Goal: Transaction & Acquisition: Purchase product/service

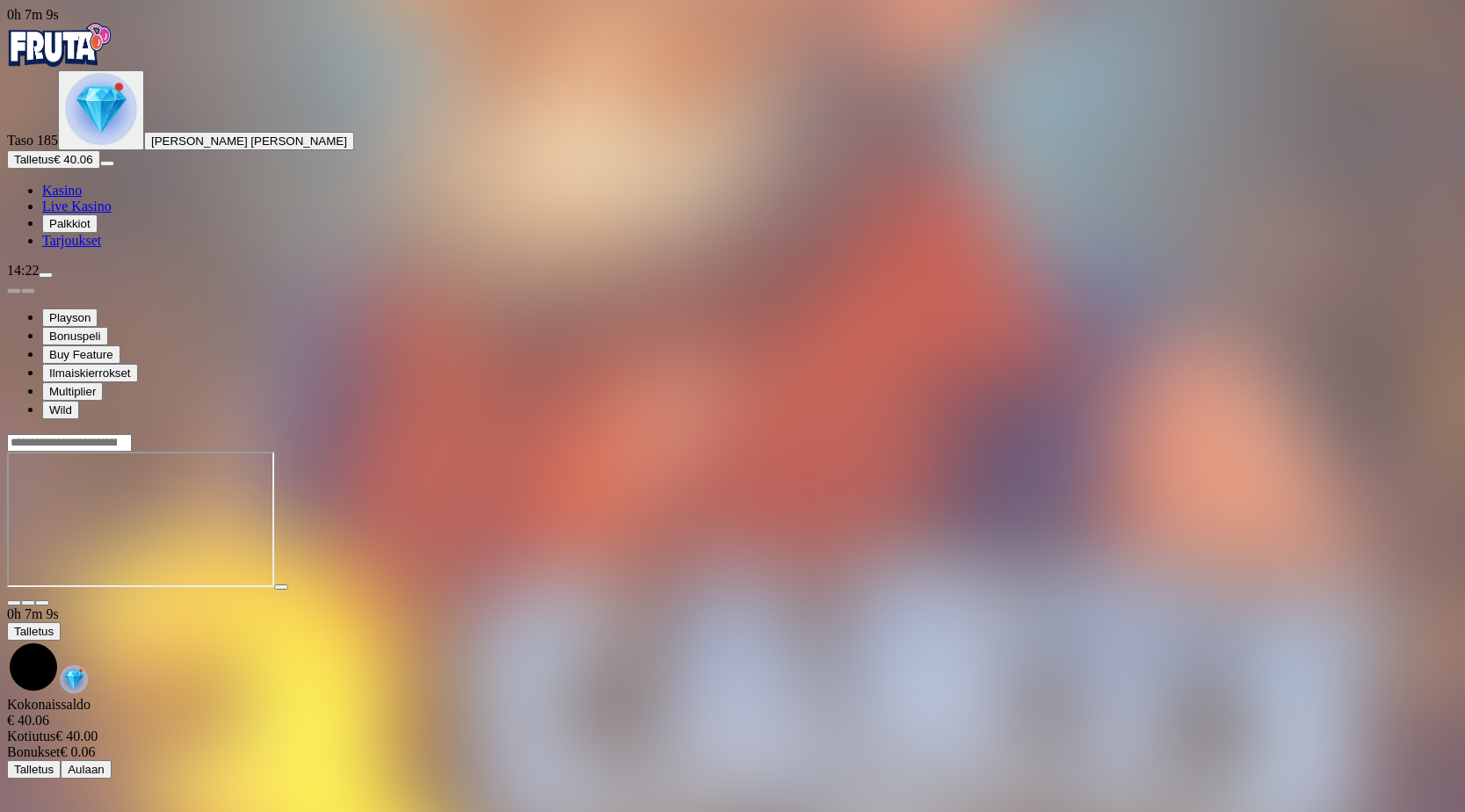
click at [14, 603] on span "close icon" at bounding box center [14, 603] width 0 height 0
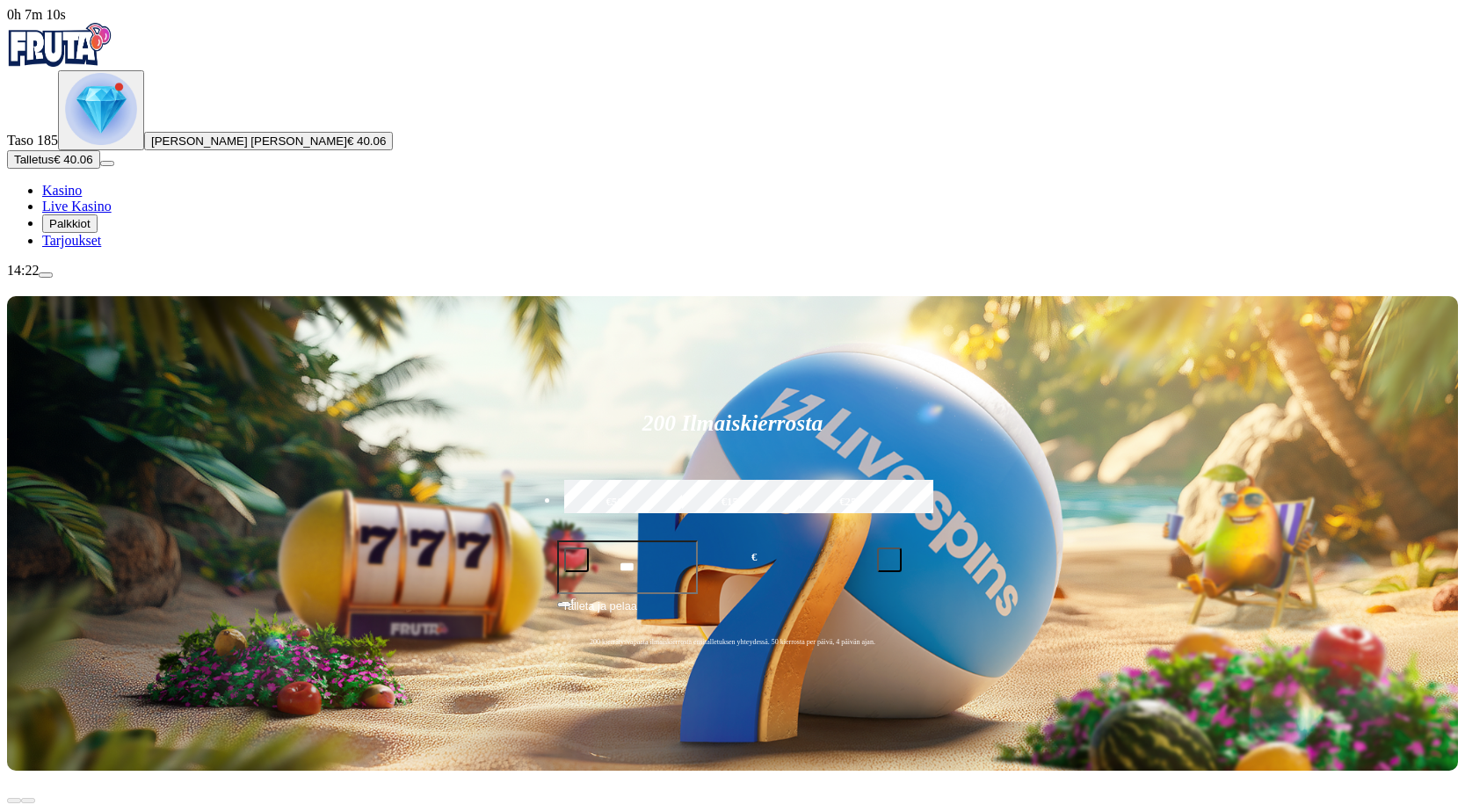
click at [53, 166] on span "Talletus" at bounding box center [33, 159] width 40 height 13
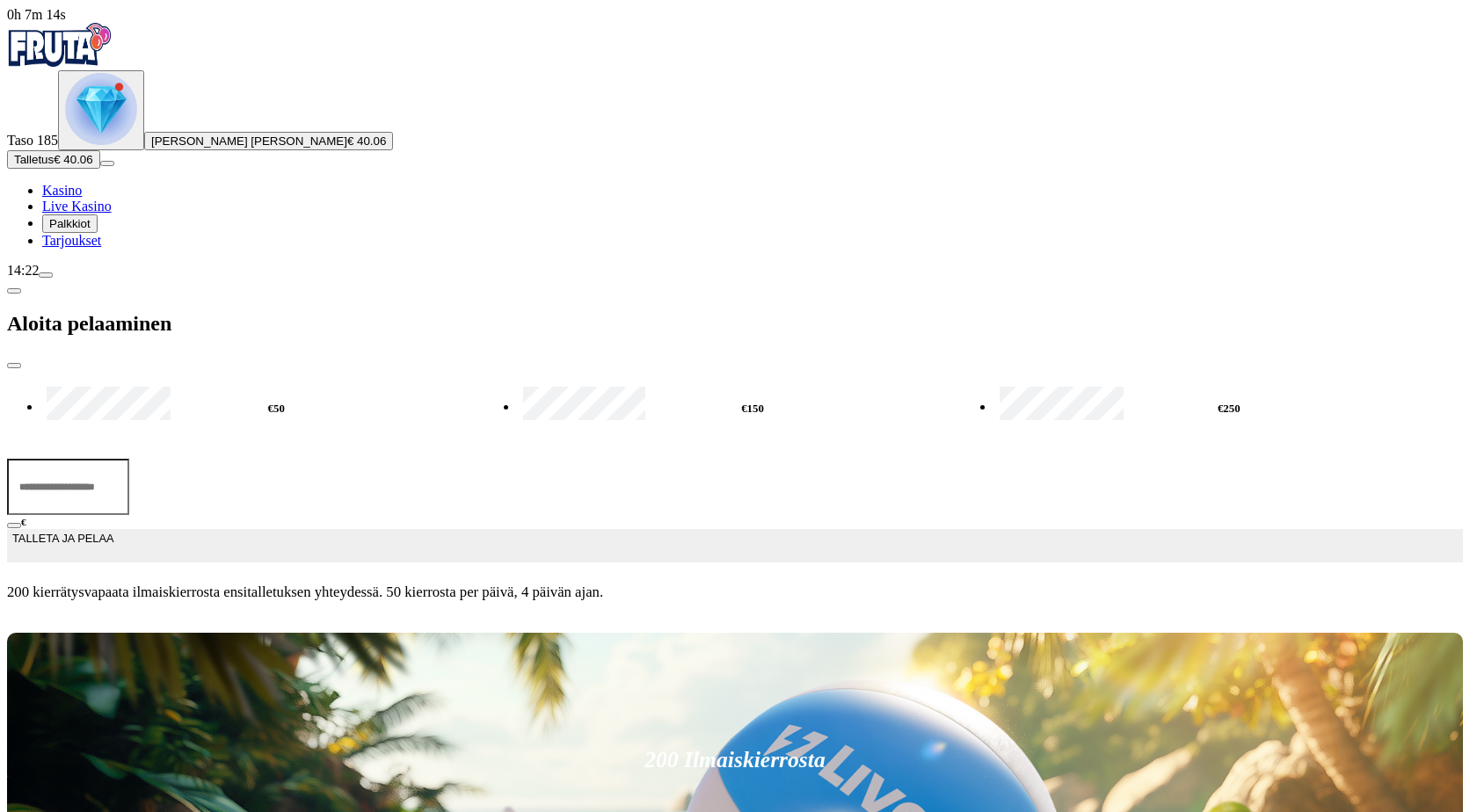
drag, startPoint x: 310, startPoint y: 151, endPoint x: 150, endPoint y: 118, distance: 163.4
click at [150, 118] on div "0h 7m 14s Taso 185 [PERSON_NAME] [PERSON_NAME] € 40.06 Talletus € 40.06 Kasino …" at bounding box center [735, 312] width 1455 height 608
type input "**"
click at [113, 530] on span "TALLETA JA PELAA" at bounding box center [63, 546] width 101 height 31
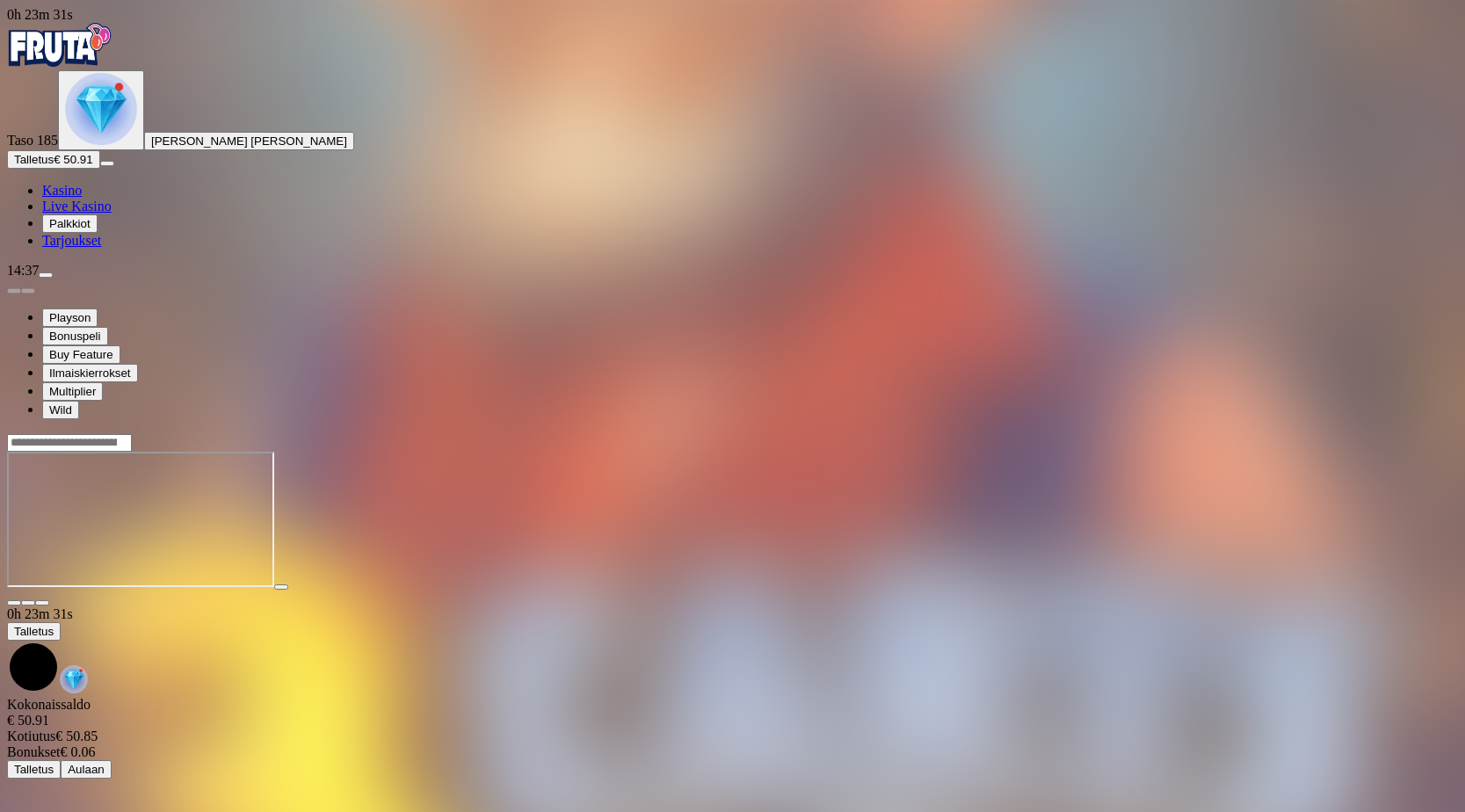
click at [14, 603] on span "close icon" at bounding box center [14, 603] width 0 height 0
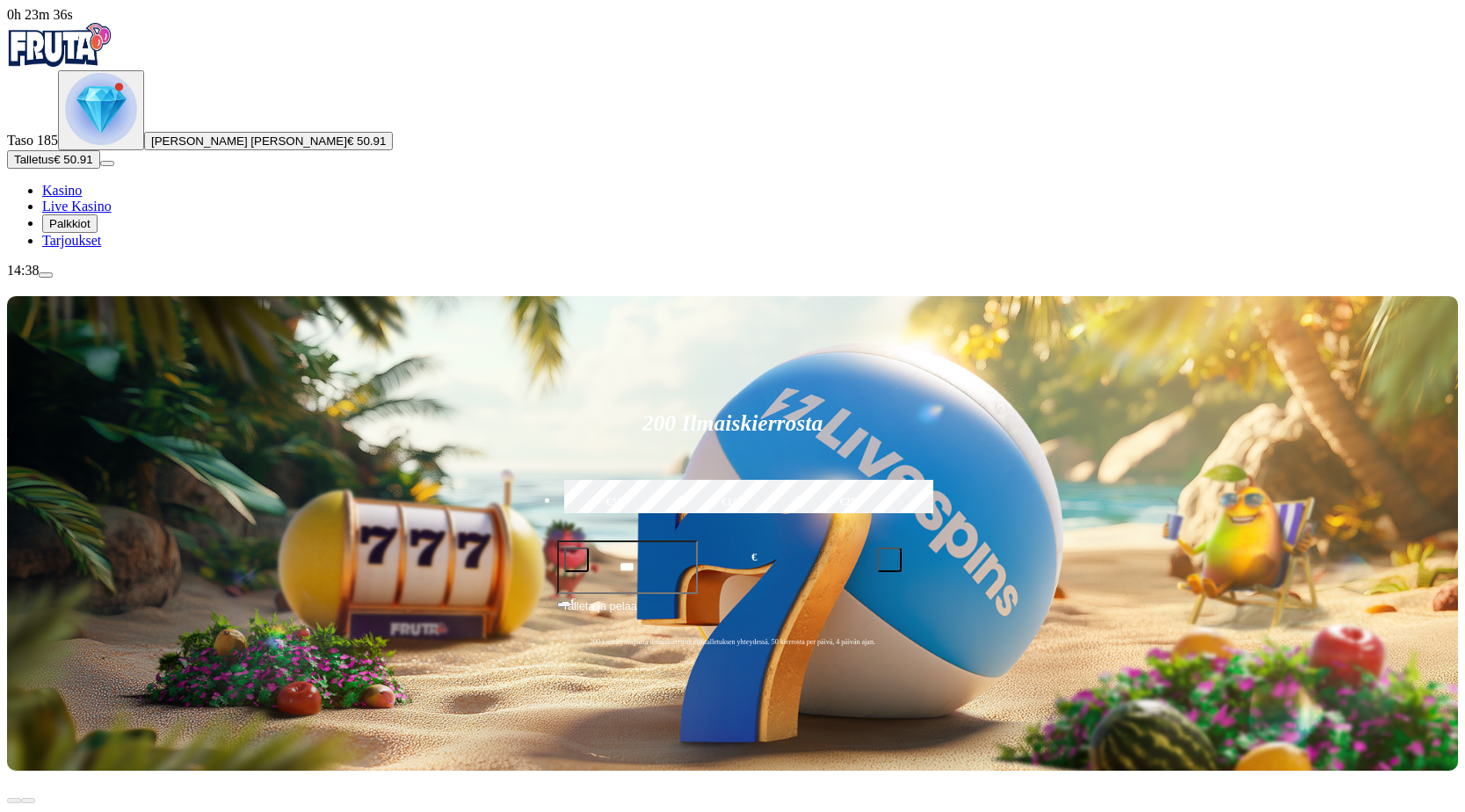
click at [53, 166] on span "Talletus" at bounding box center [33, 159] width 40 height 13
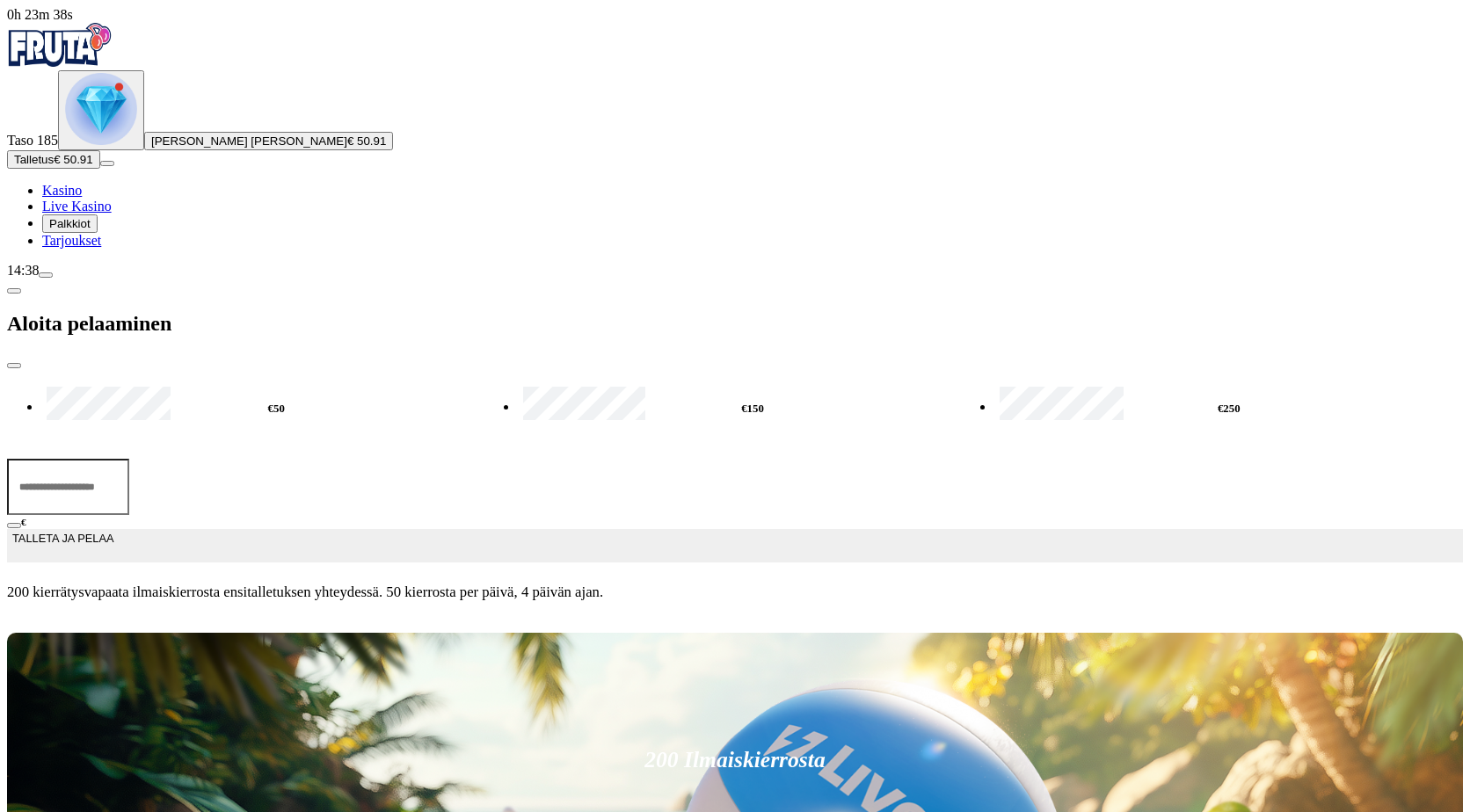
drag, startPoint x: 320, startPoint y: 155, endPoint x: 158, endPoint y: 154, distance: 162.0
click at [158, 154] on div "0h 23m 38s Taso 185 Agneta Helena Forsström € 50.91 Talletus € 50.91 Kasino Liv…" at bounding box center [735, 312] width 1455 height 608
type input "**"
click at [367, 529] on button "TALLETA JA PELAA" at bounding box center [735, 546] width 1455 height 33
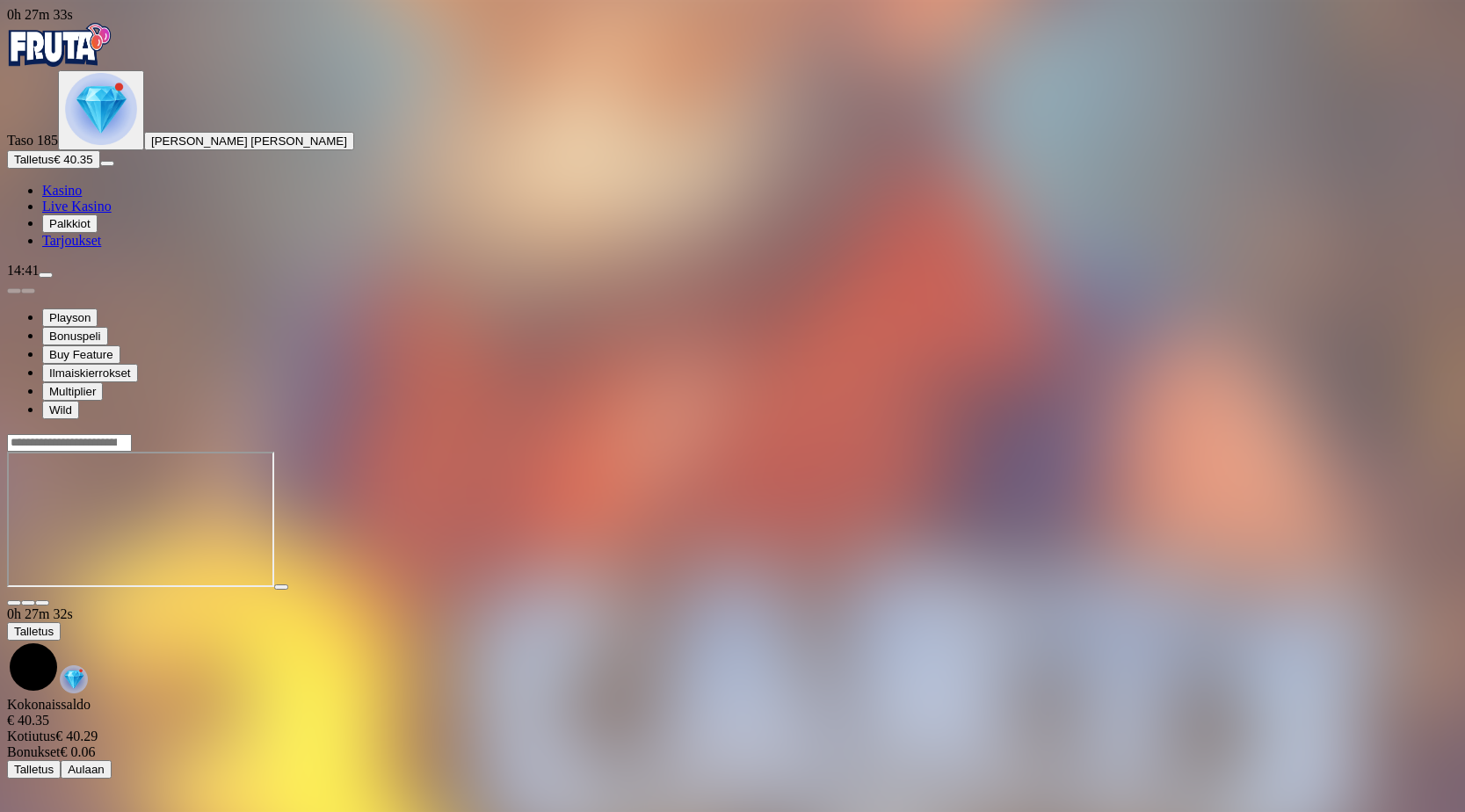
click at [14, 603] on span "close icon" at bounding box center [14, 603] width 0 height 0
